Goal: Transaction & Acquisition: Purchase product/service

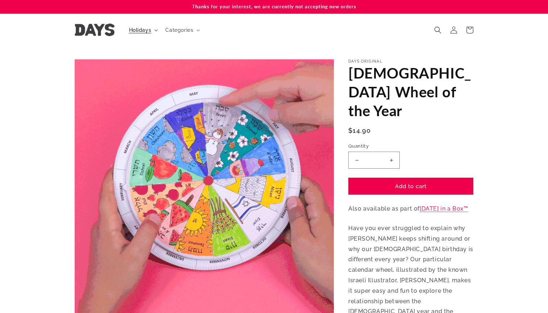
click at [153, 30] on summary "Holidays" at bounding box center [143, 29] width 37 height 15
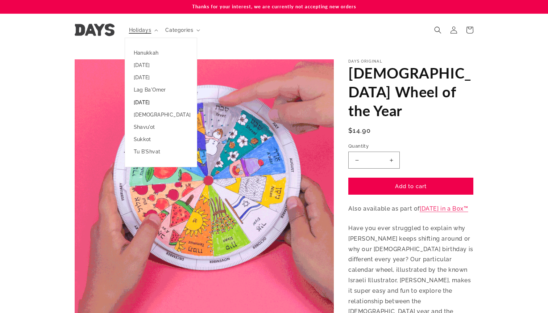
click at [150, 101] on link "[DATE]" at bounding box center [161, 102] width 72 height 12
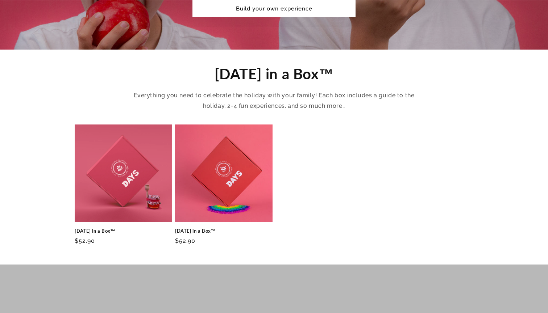
scroll to position [216, 0]
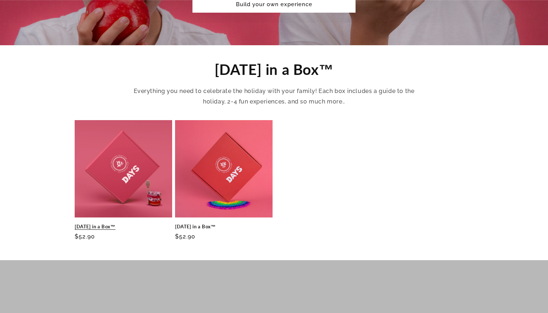
click at [151, 224] on link "[DATE] in a Box™" at bounding box center [123, 227] width 97 height 6
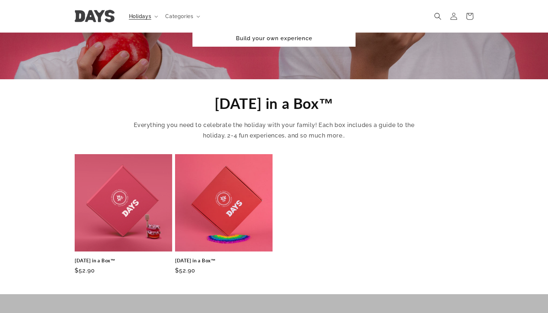
scroll to position [180, 0]
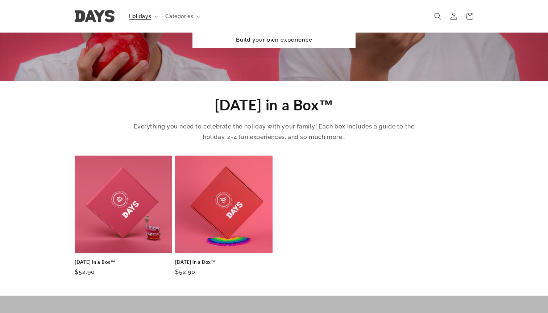
click at [212, 259] on link "[DATE] in a Box™" at bounding box center [223, 262] width 97 height 6
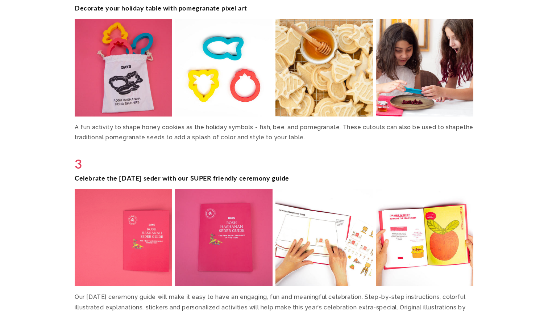
scroll to position [1473, 0]
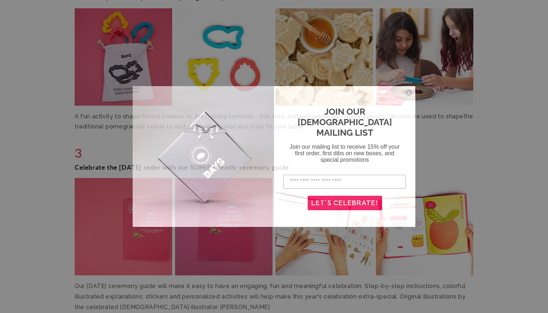
click at [408, 91] on circle "Close dialog" at bounding box center [408, 92] width 7 height 7
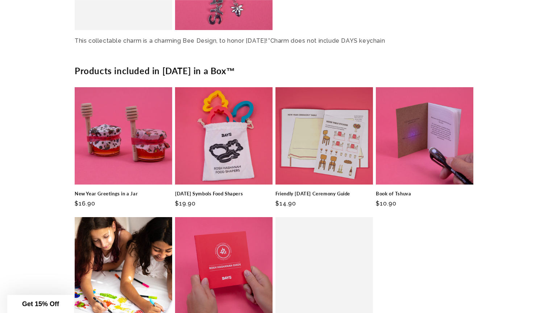
scroll to position [2468, 0]
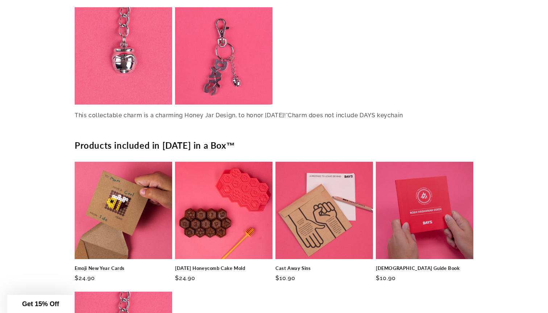
scroll to position [1610, 0]
